Goal: Transaction & Acquisition: Download file/media

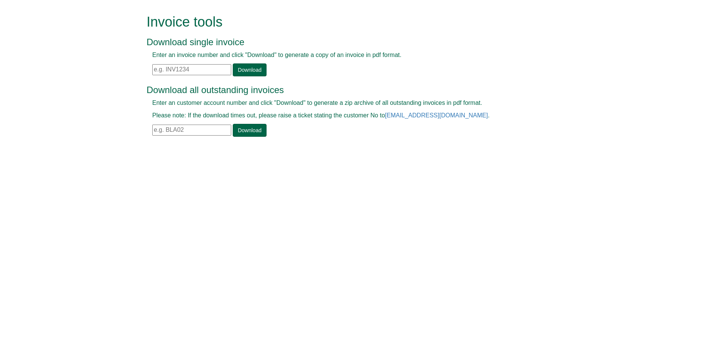
click at [186, 69] on input "text" at bounding box center [191, 69] width 79 height 11
paste input "INV1399403"
click at [252, 70] on link "Download" at bounding box center [249, 69] width 33 height 13
drag, startPoint x: 190, startPoint y: 64, endPoint x: 131, endPoint y: 80, distance: 61.3
click at [131, 80] on form "Invoice tools Download single invoice Enter an invoice number and click "Downlo…" at bounding box center [363, 76] width 726 height 153
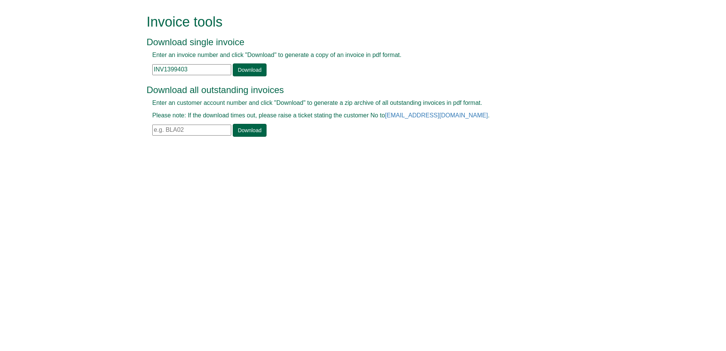
paste input "146"
click at [234, 68] on link "Download" at bounding box center [249, 69] width 33 height 13
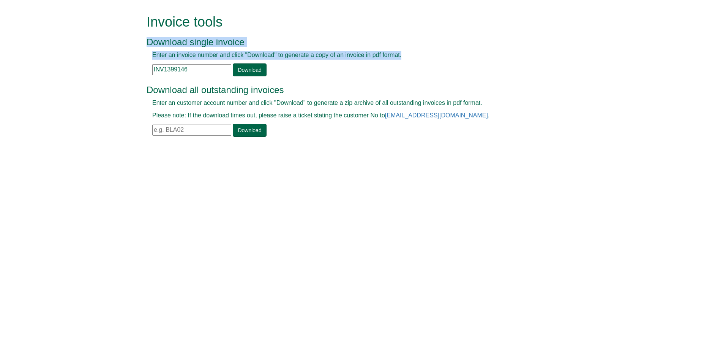
drag, startPoint x: 212, startPoint y: 63, endPoint x: 104, endPoint y: 68, distance: 107.2
click at [104, 68] on form "Invoice tools Download single invoice Enter an invoice number and click "Downlo…" at bounding box center [363, 76] width 726 height 153
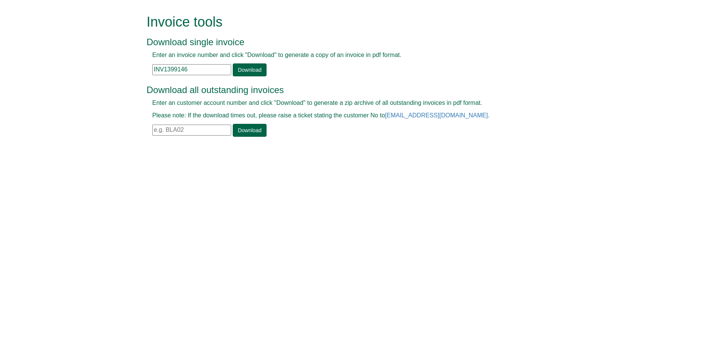
click at [205, 64] on input "INV1399146" at bounding box center [191, 69] width 79 height 11
drag, startPoint x: 168, startPoint y: 66, endPoint x: 74, endPoint y: 70, distance: 94.3
click at [74, 70] on form "Invoice tools Download single invoice Enter an invoice number and click "Downlo…" at bounding box center [363, 76] width 726 height 153
paste input "594"
type input "INV1399594"
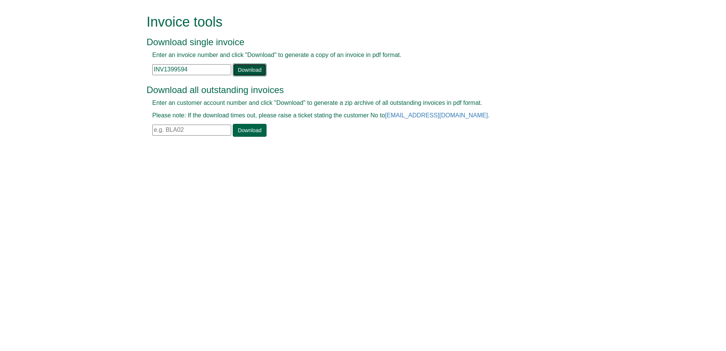
click at [253, 73] on link "Download" at bounding box center [249, 69] width 33 height 13
